Goal: Transaction & Acquisition: Purchase product/service

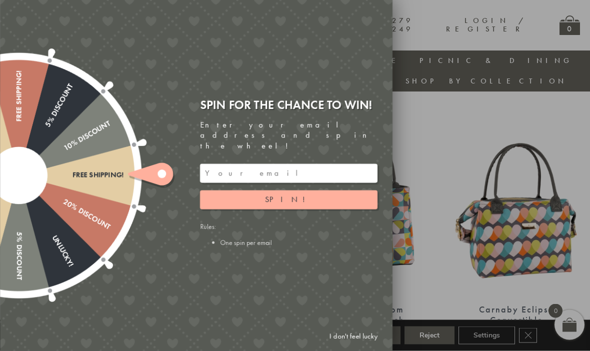
scroll to position [332, 0]
click at [307, 206] on button "Spin!" at bounding box center [289, 200] width 178 height 19
click at [317, 205] on button "Spin!" at bounding box center [289, 200] width 178 height 19
click at [355, 346] on link "I don't feel lucky" at bounding box center [354, 337] width 58 height 19
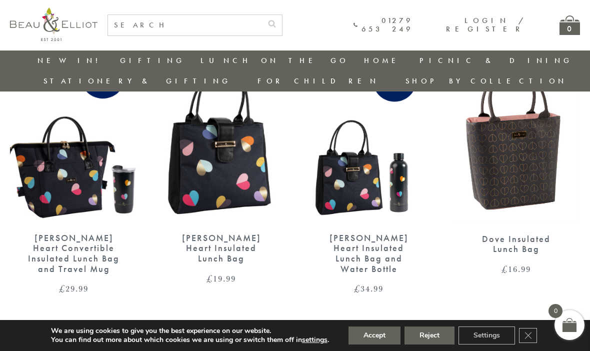
scroll to position [1479, 4]
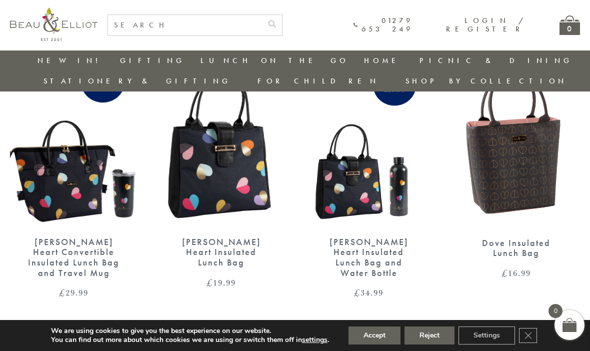
click at [289, 329] on link "2" at bounding box center [293, 337] width 17 height 16
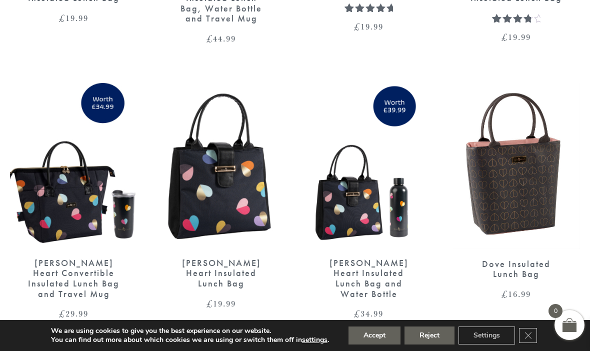
scroll to position [1514, 4]
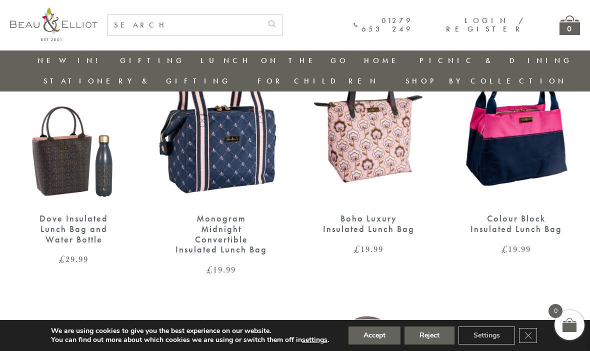
scroll to position [422, 0]
click at [61, 149] on img at bounding box center [74, 122] width 128 height 165
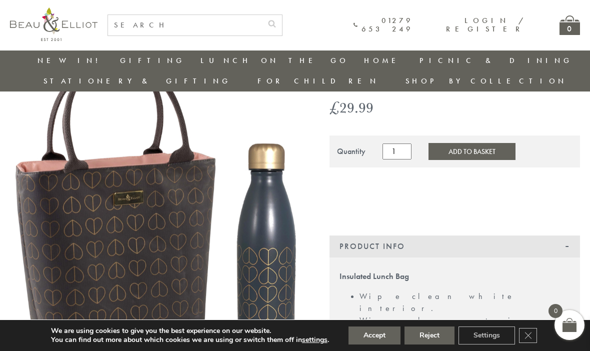
scroll to position [21, 7]
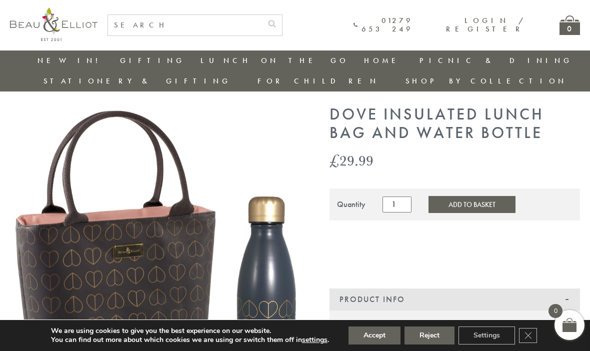
click at [176, 254] on img at bounding box center [156, 261] width 292 height 310
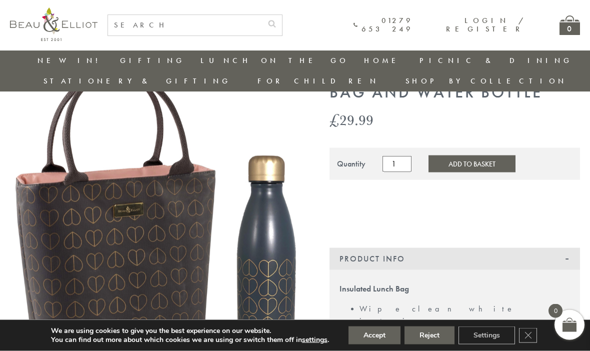
scroll to position [65, 7]
